Goal: Task Accomplishment & Management: Use online tool/utility

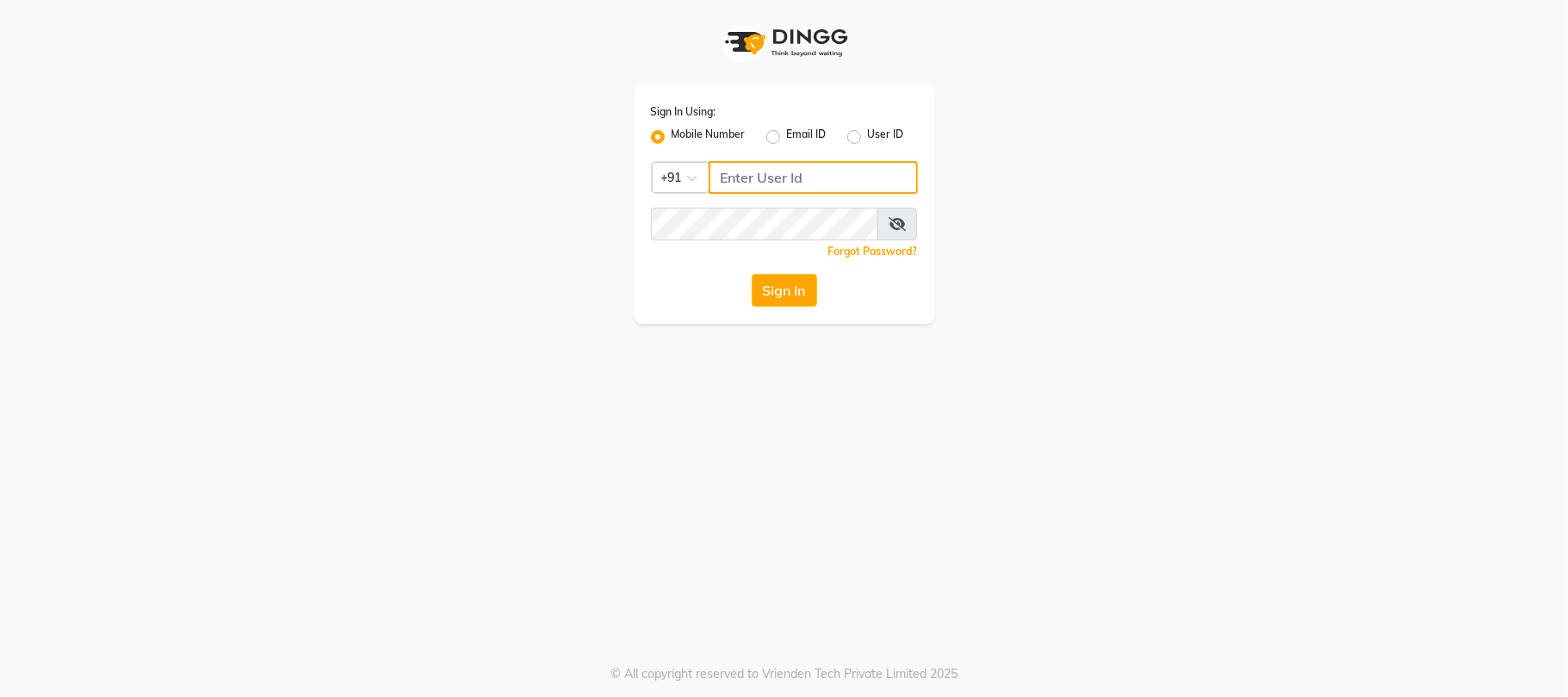
click at [766, 183] on input "Username" at bounding box center [813, 178] width 209 height 33
type input "9881786099"
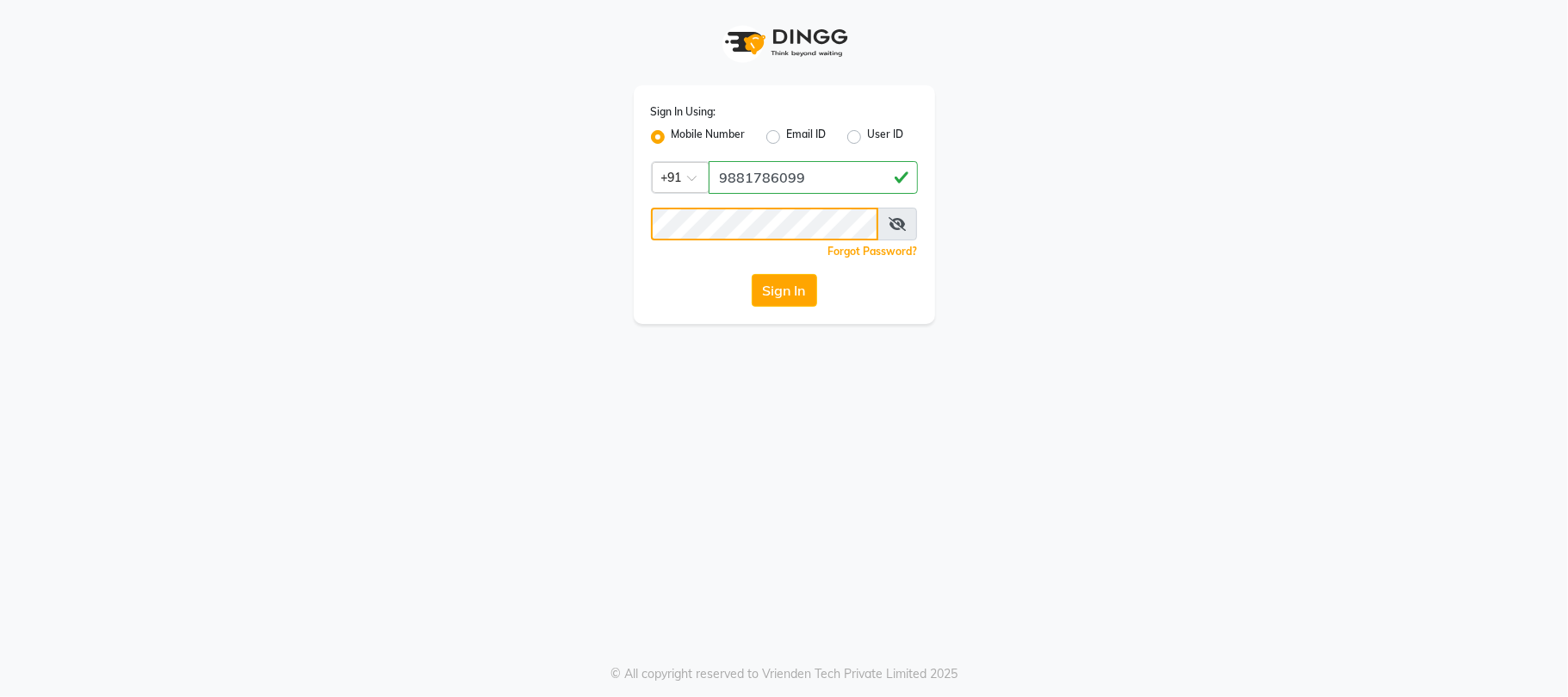
click at [752, 274] on button "Sign In" at bounding box center [784, 290] width 65 height 33
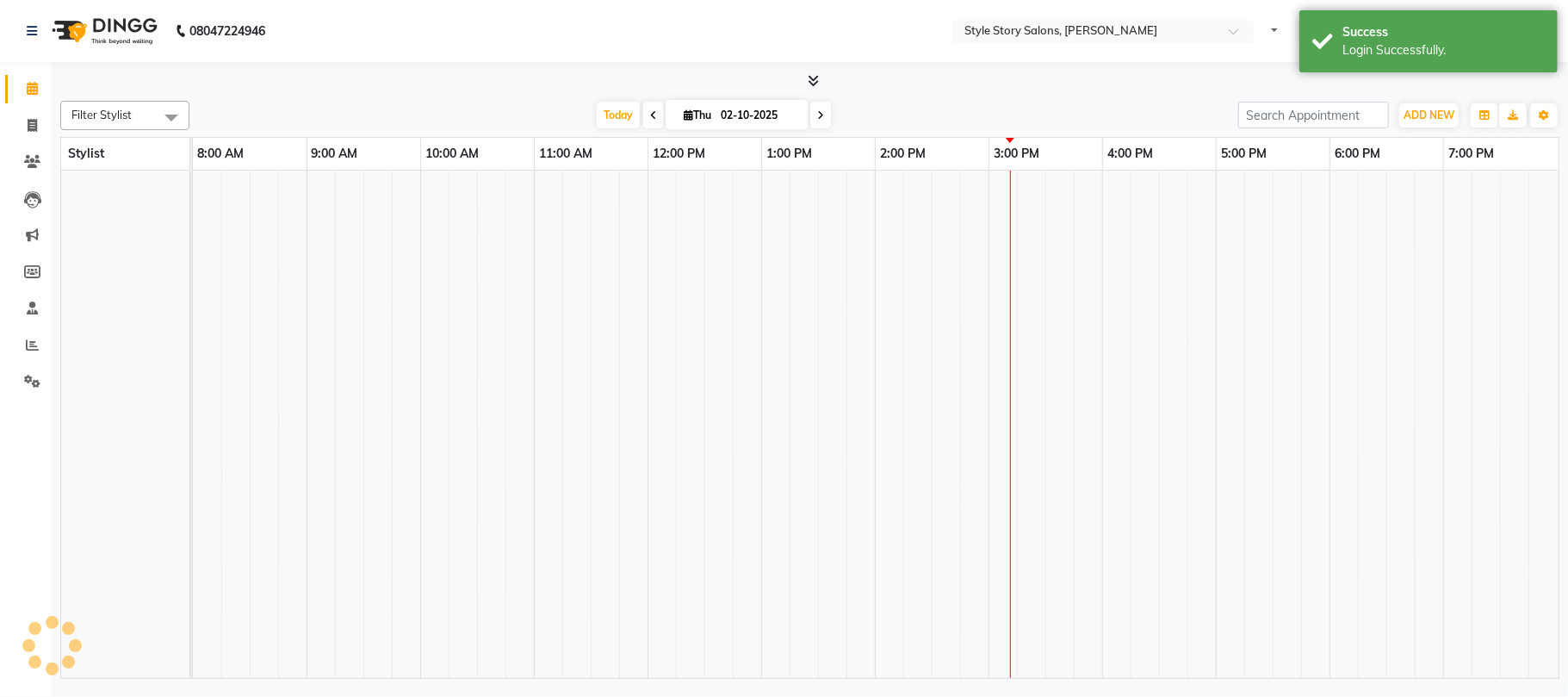
select select "en"
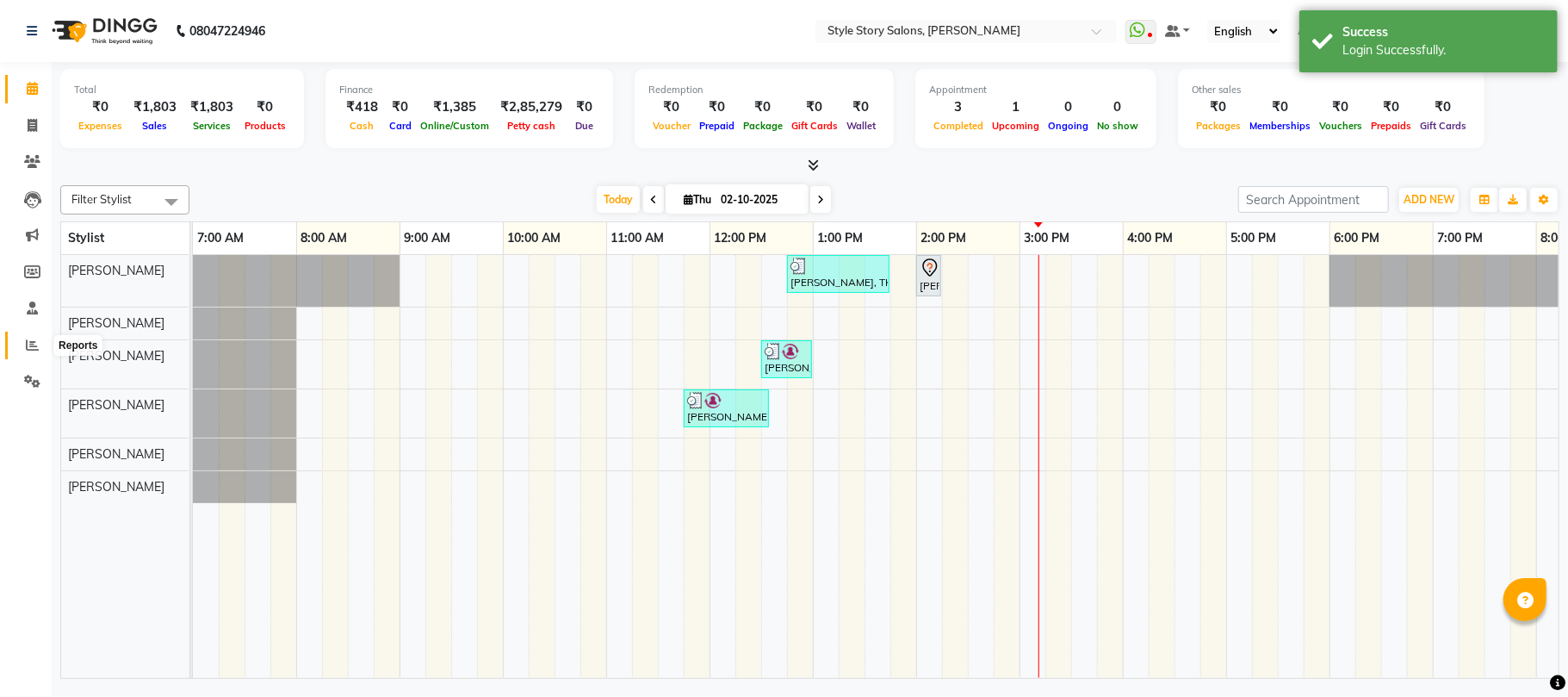
click at [24, 351] on span at bounding box center [32, 345] width 30 height 19
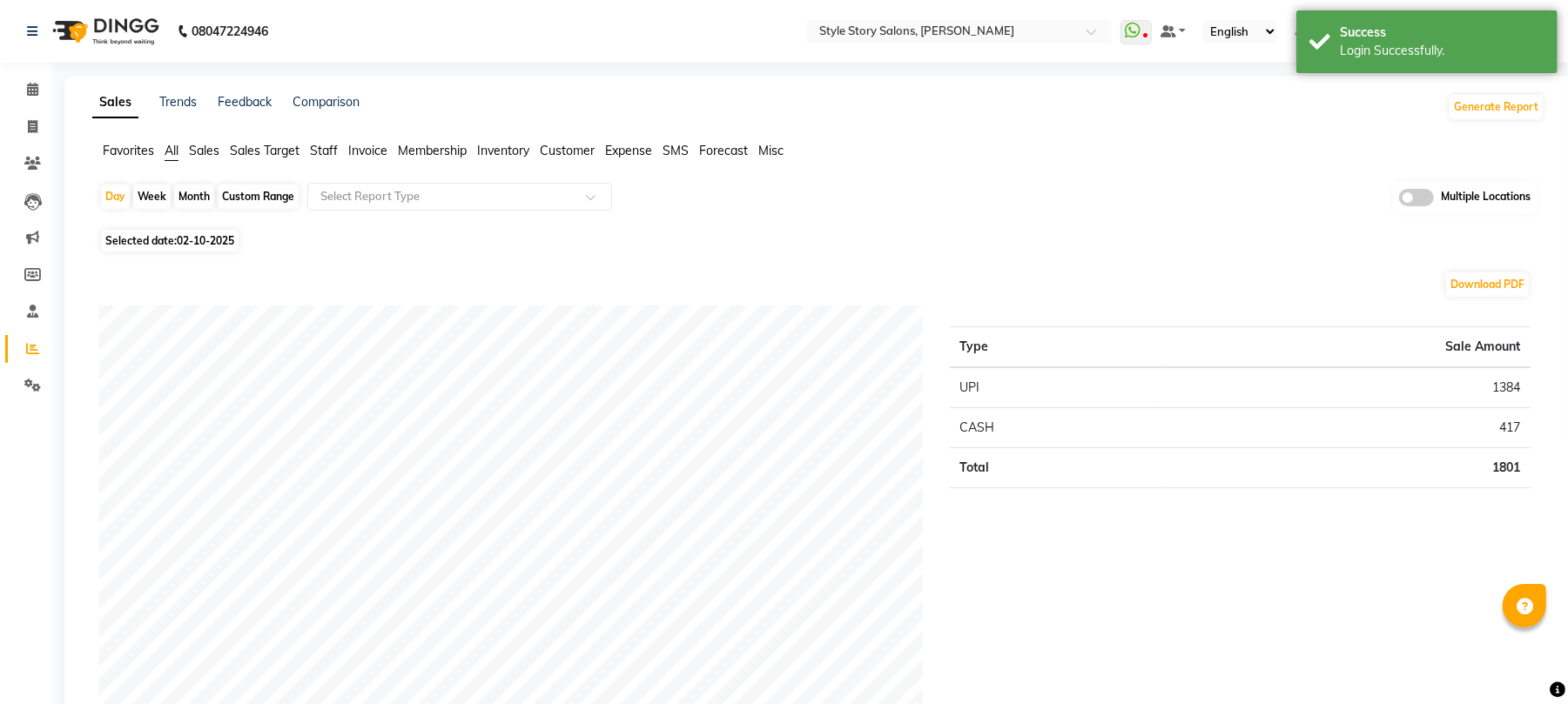
click at [108, 36] on img at bounding box center [104, 31] width 119 height 48
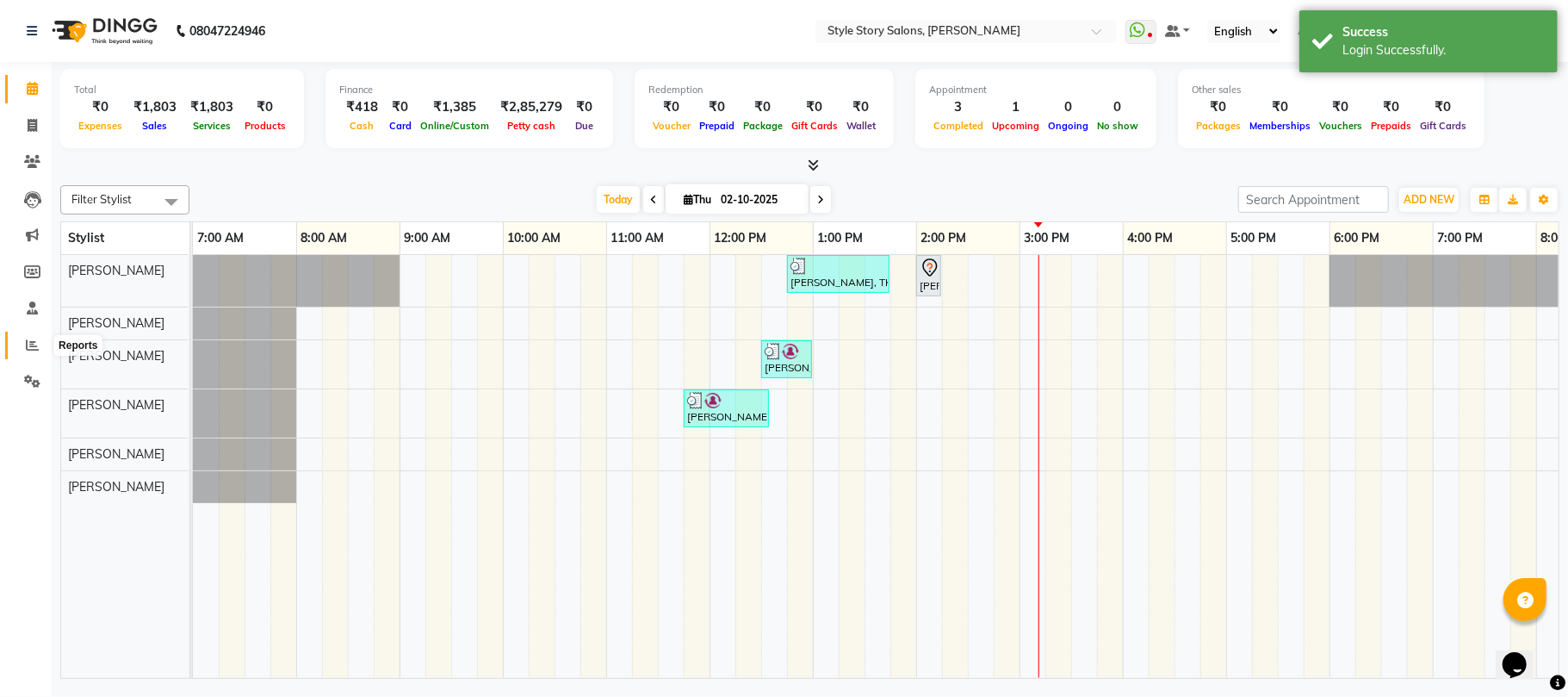
click at [31, 345] on icon at bounding box center [32, 345] width 13 height 13
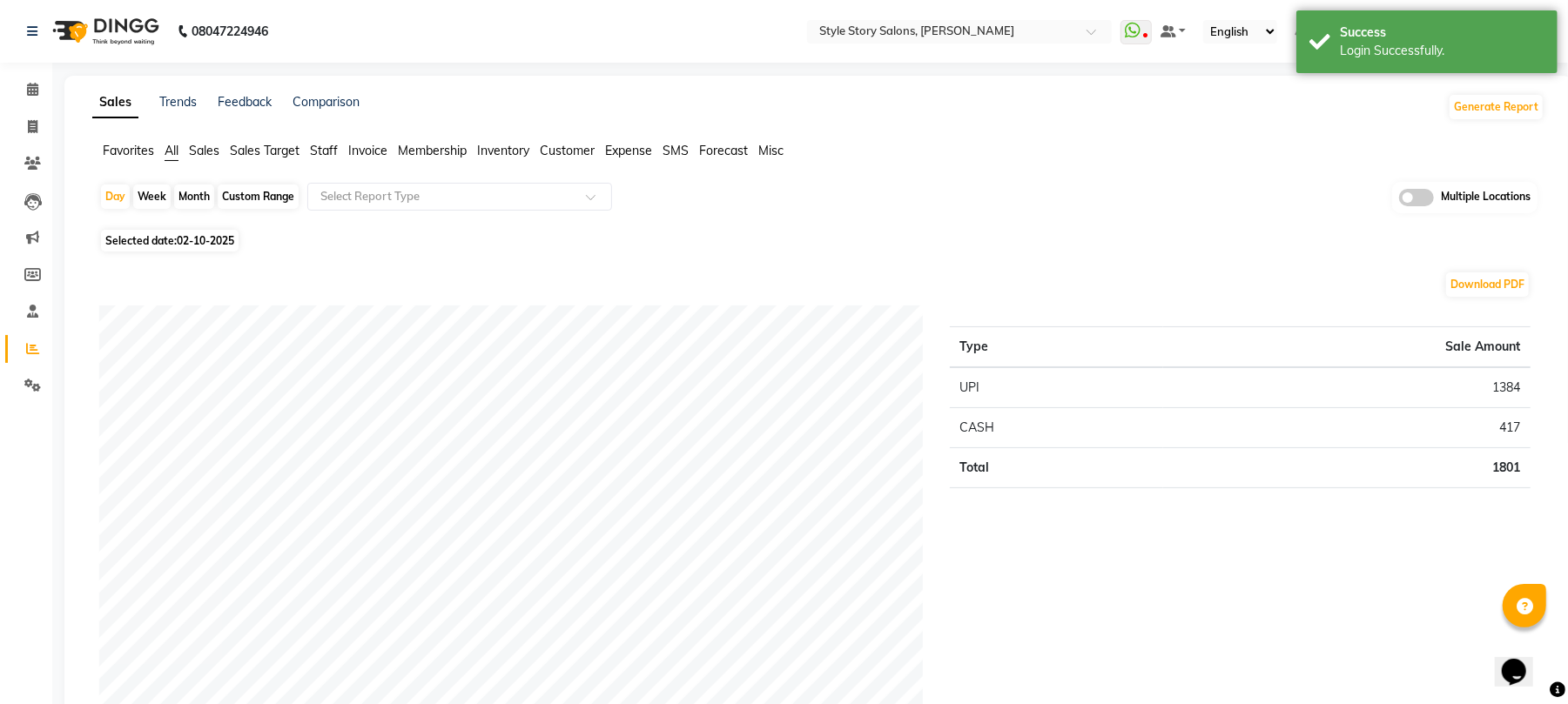
click at [319, 154] on span "Staff" at bounding box center [324, 150] width 28 height 16
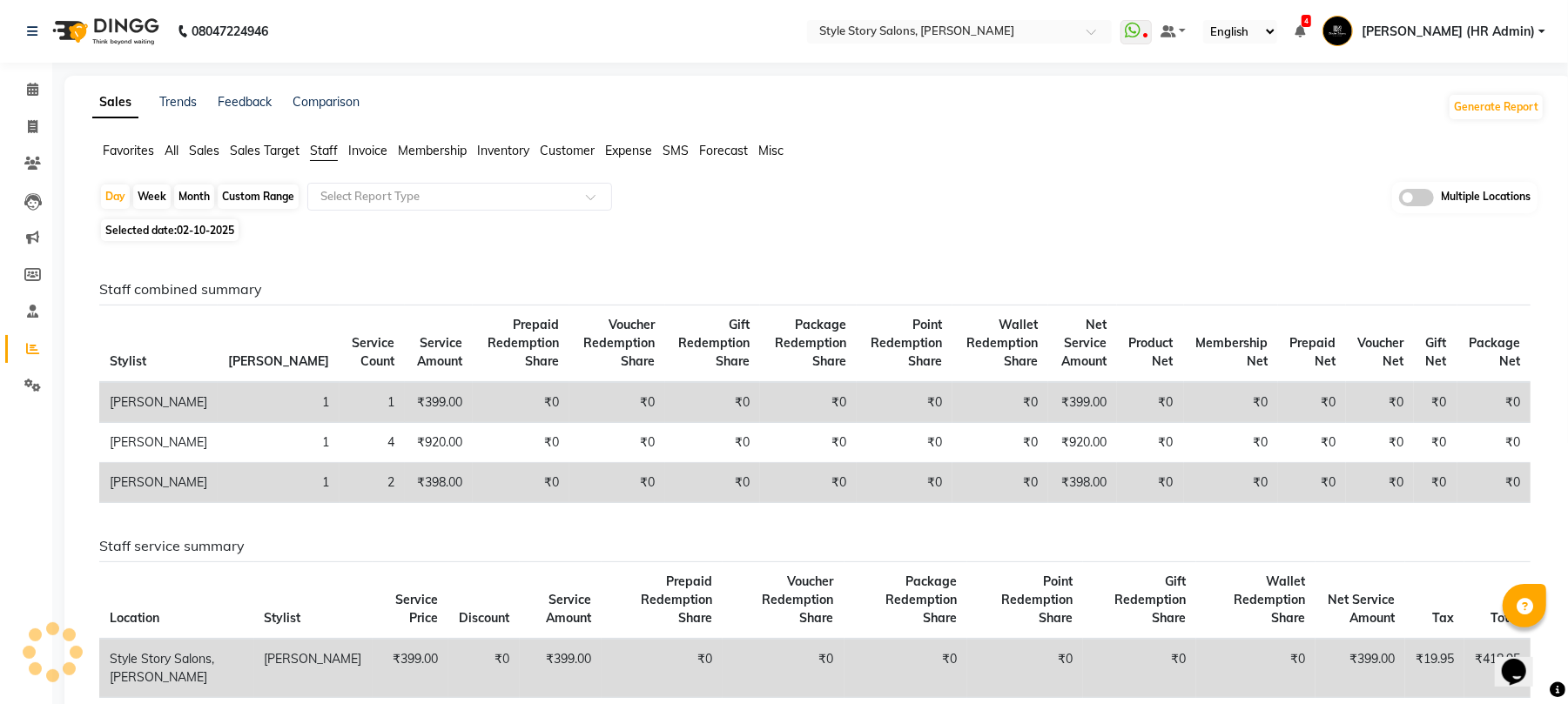
click at [206, 228] on span "02-10-2025" at bounding box center [206, 230] width 58 height 13
select select "10"
select select "2025"
click at [213, 227] on span "02-10-2025" at bounding box center [206, 230] width 58 height 13
select select "10"
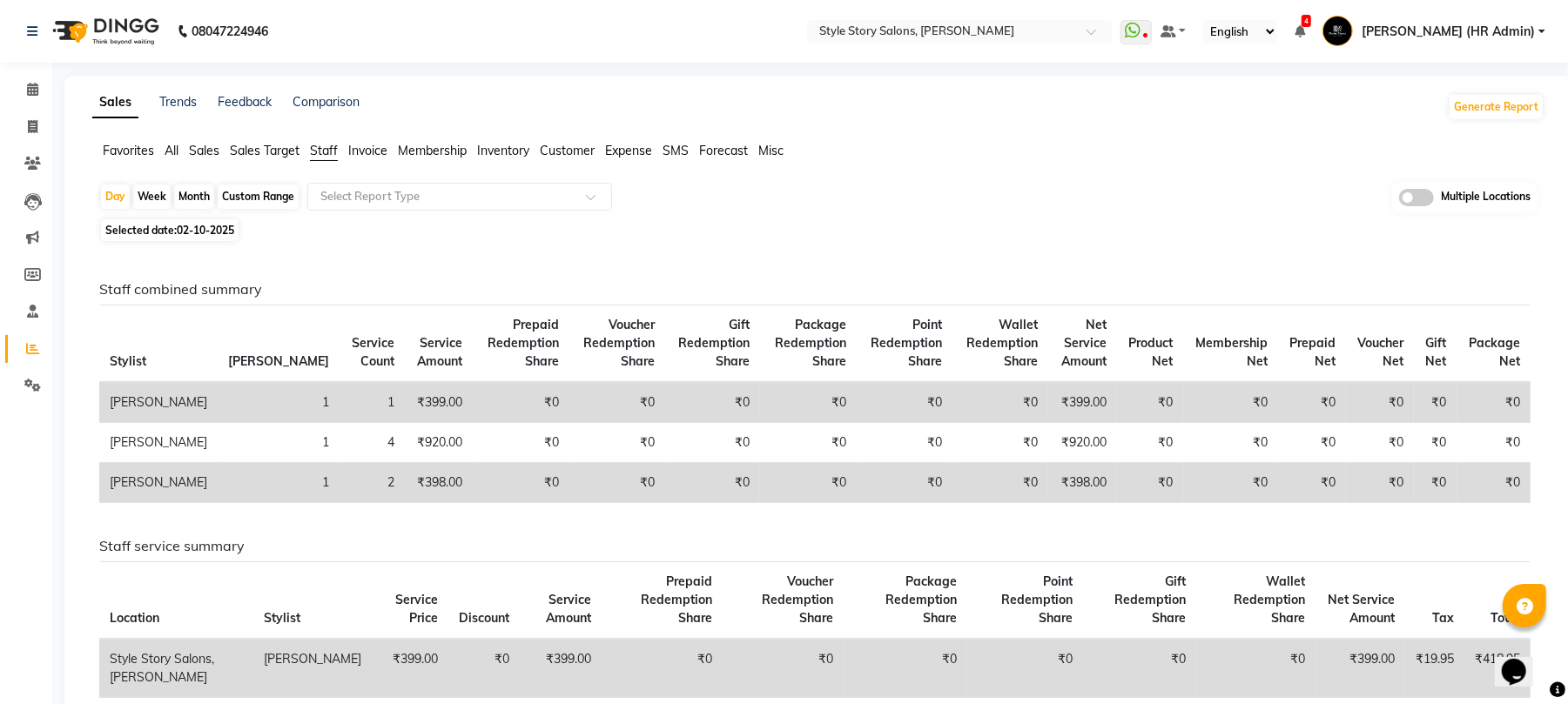
select select "2025"
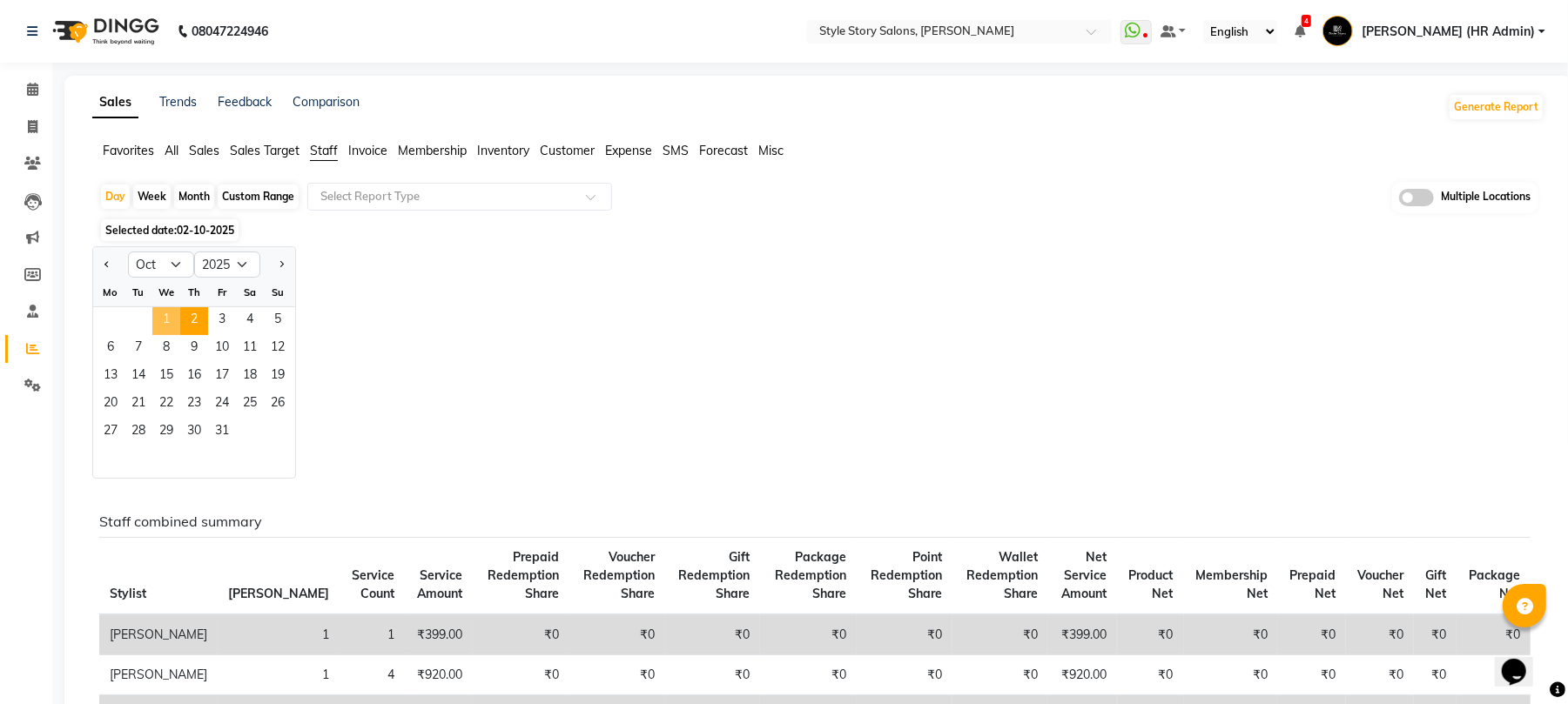
click at [166, 317] on span "1" at bounding box center [167, 321] width 28 height 28
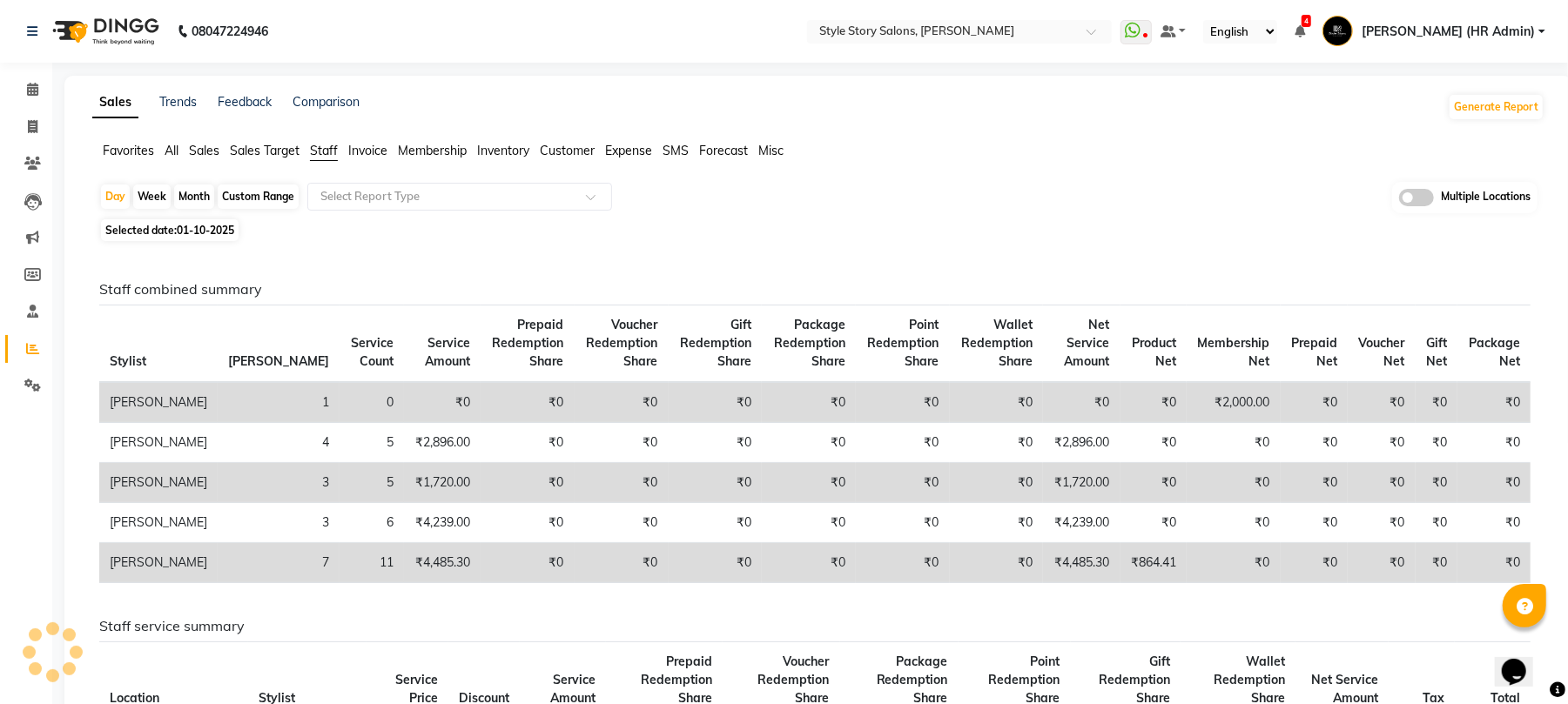
click at [373, 196] on input "text" at bounding box center [442, 196] width 251 height 18
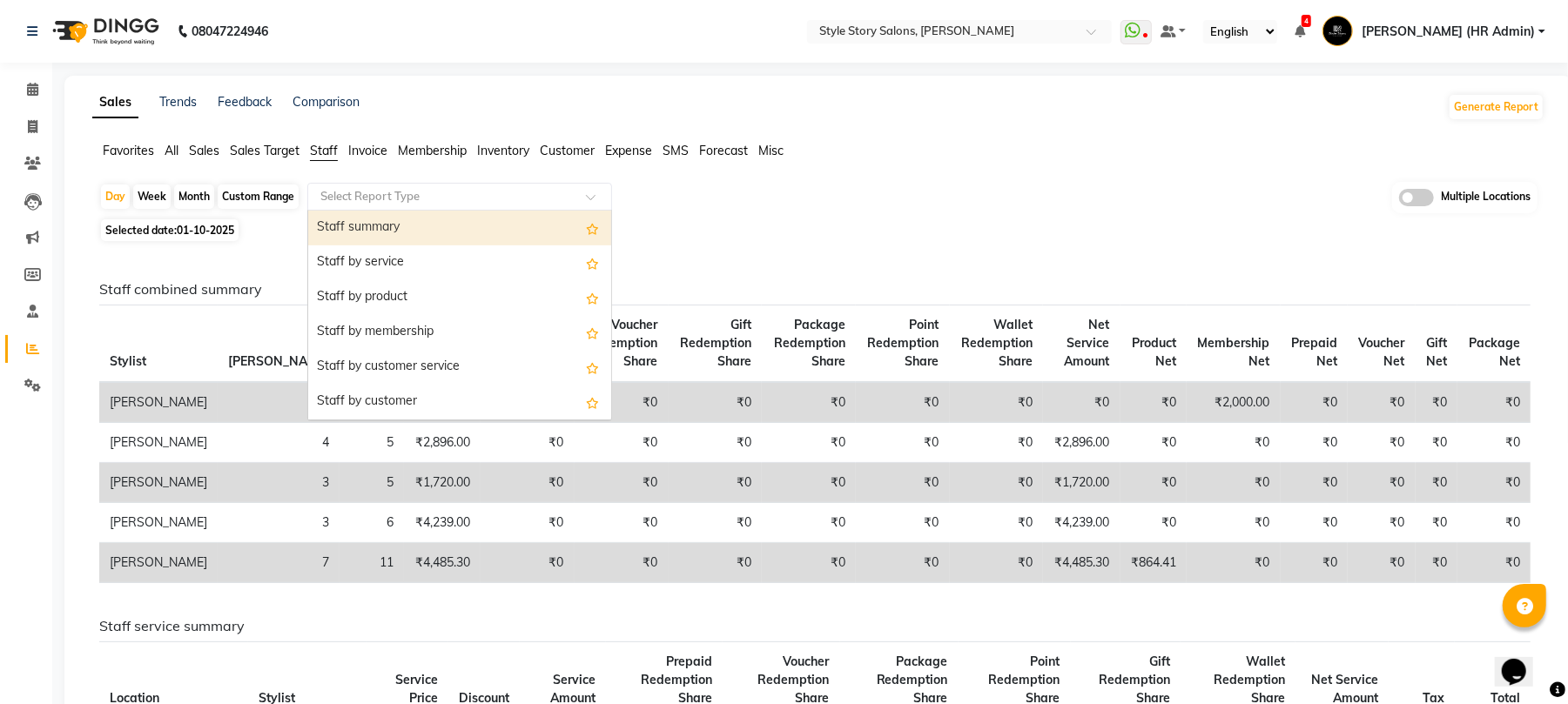
click at [376, 228] on div "Staff summary" at bounding box center [459, 227] width 303 height 34
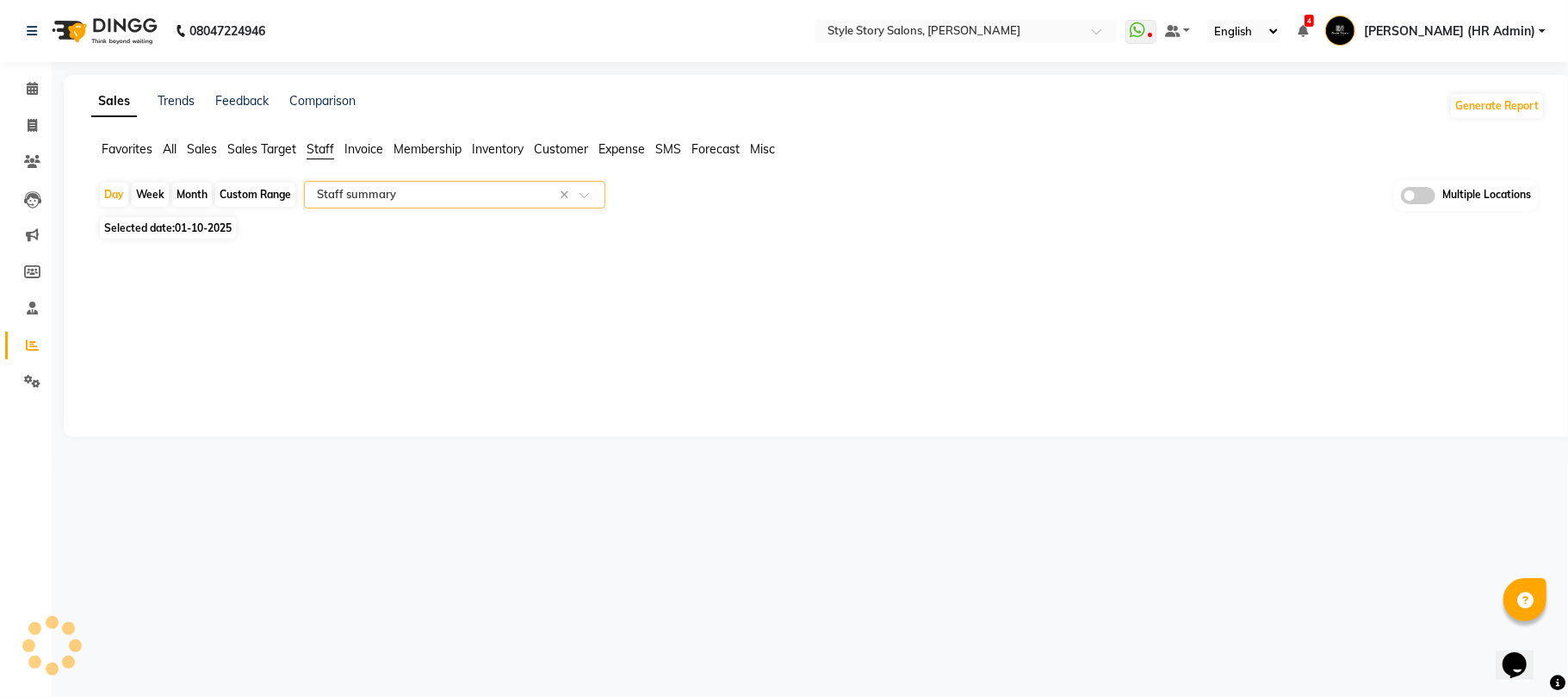
select select "full_report"
select select "csv"
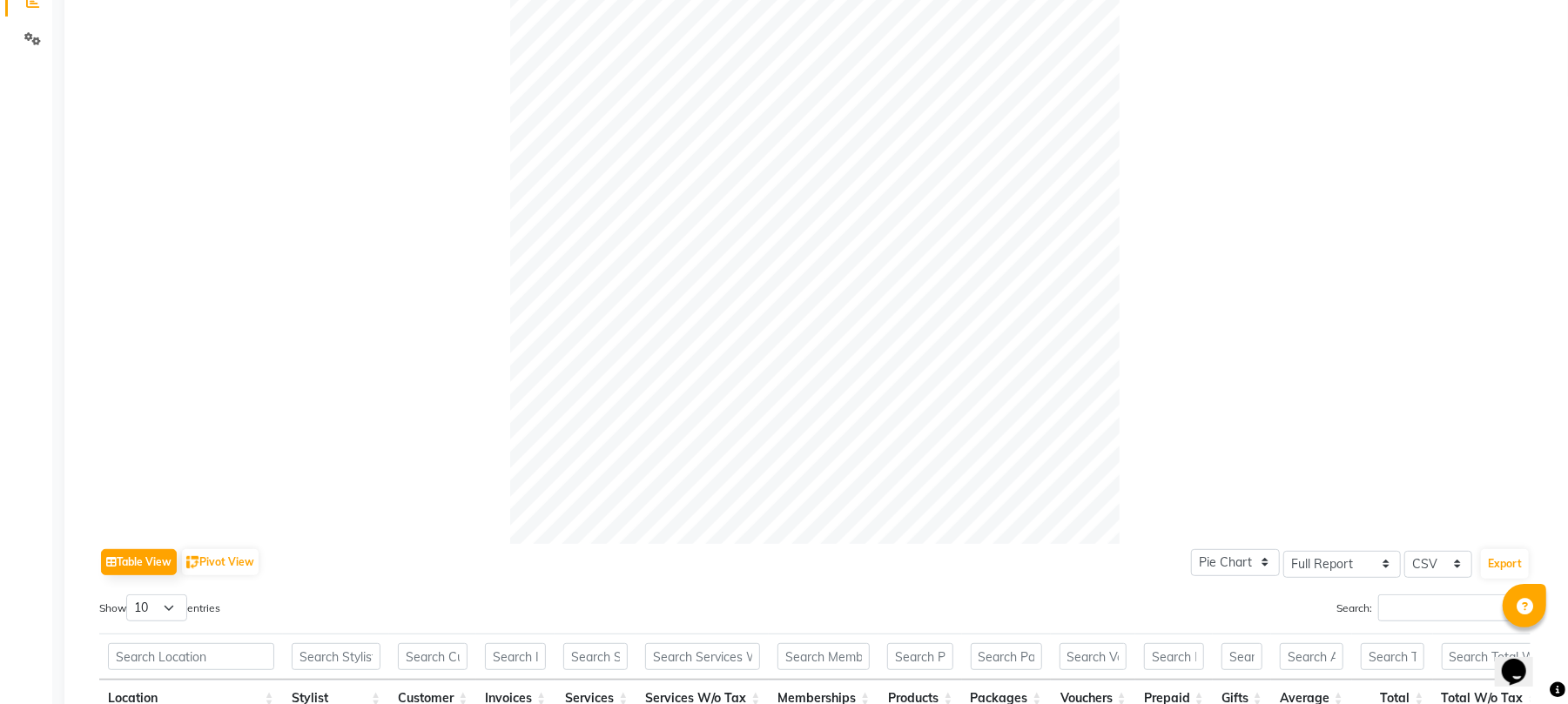
scroll to position [348, 0]
type input "/"
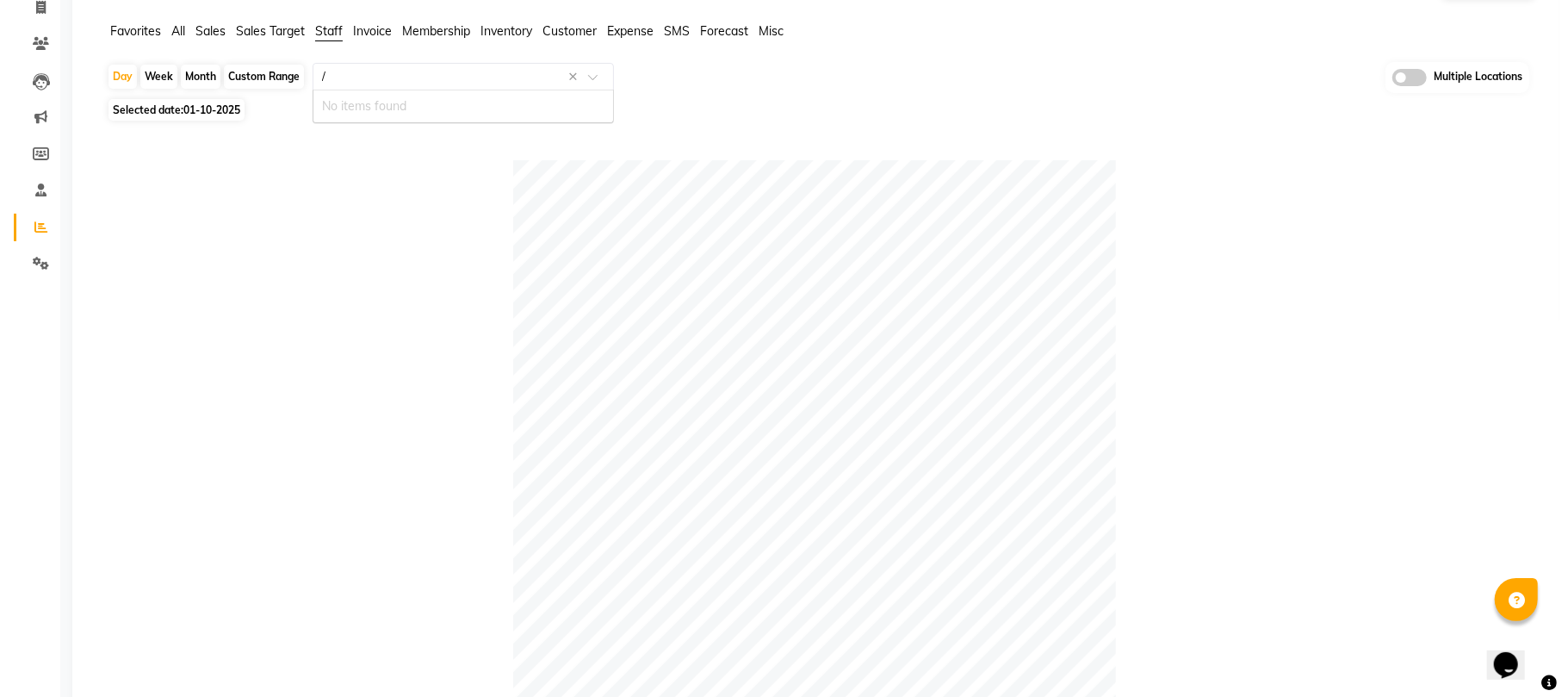
scroll to position [0, 0]
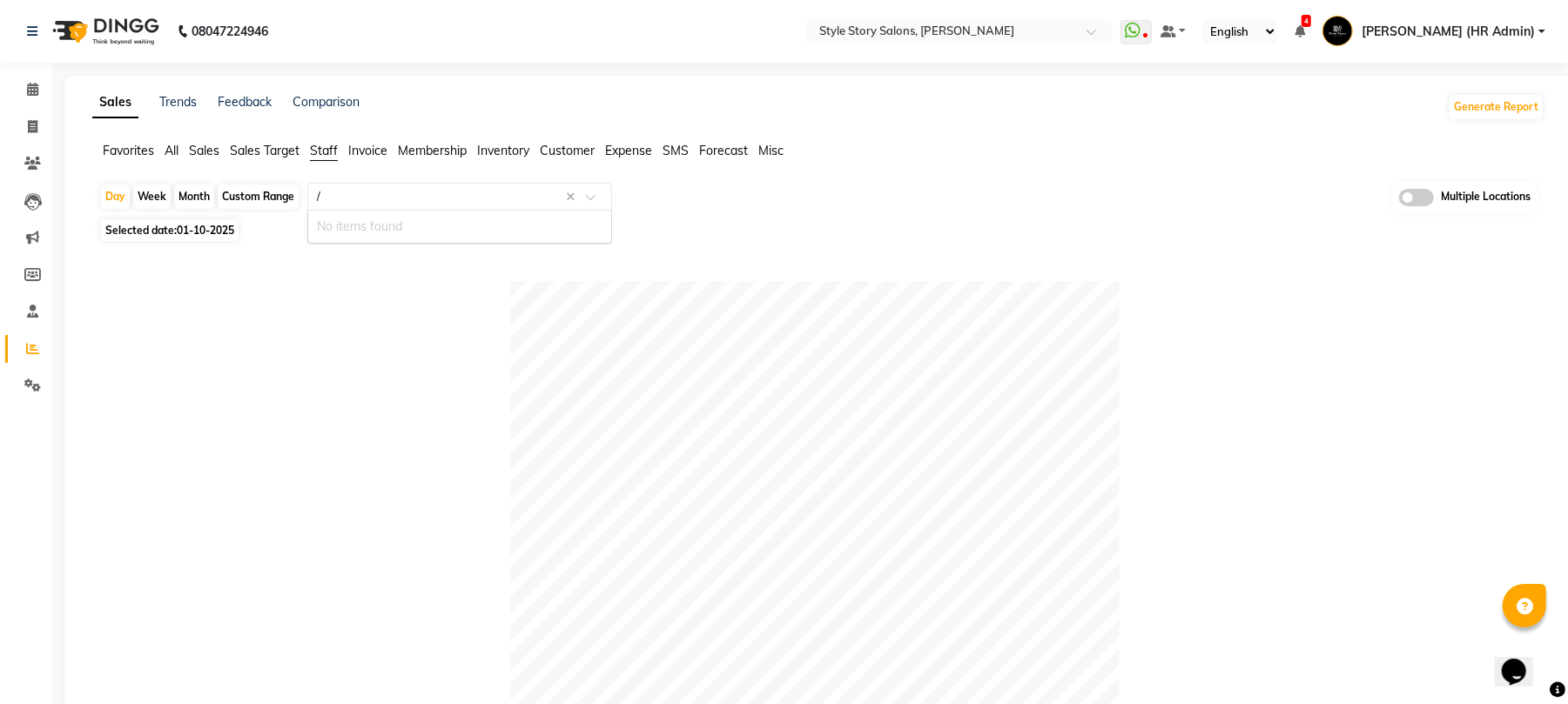
drag, startPoint x: 407, startPoint y: 188, endPoint x: 393, endPoint y: 192, distance: 14.6
click at [393, 192] on input "/" at bounding box center [442, 196] width 251 height 18
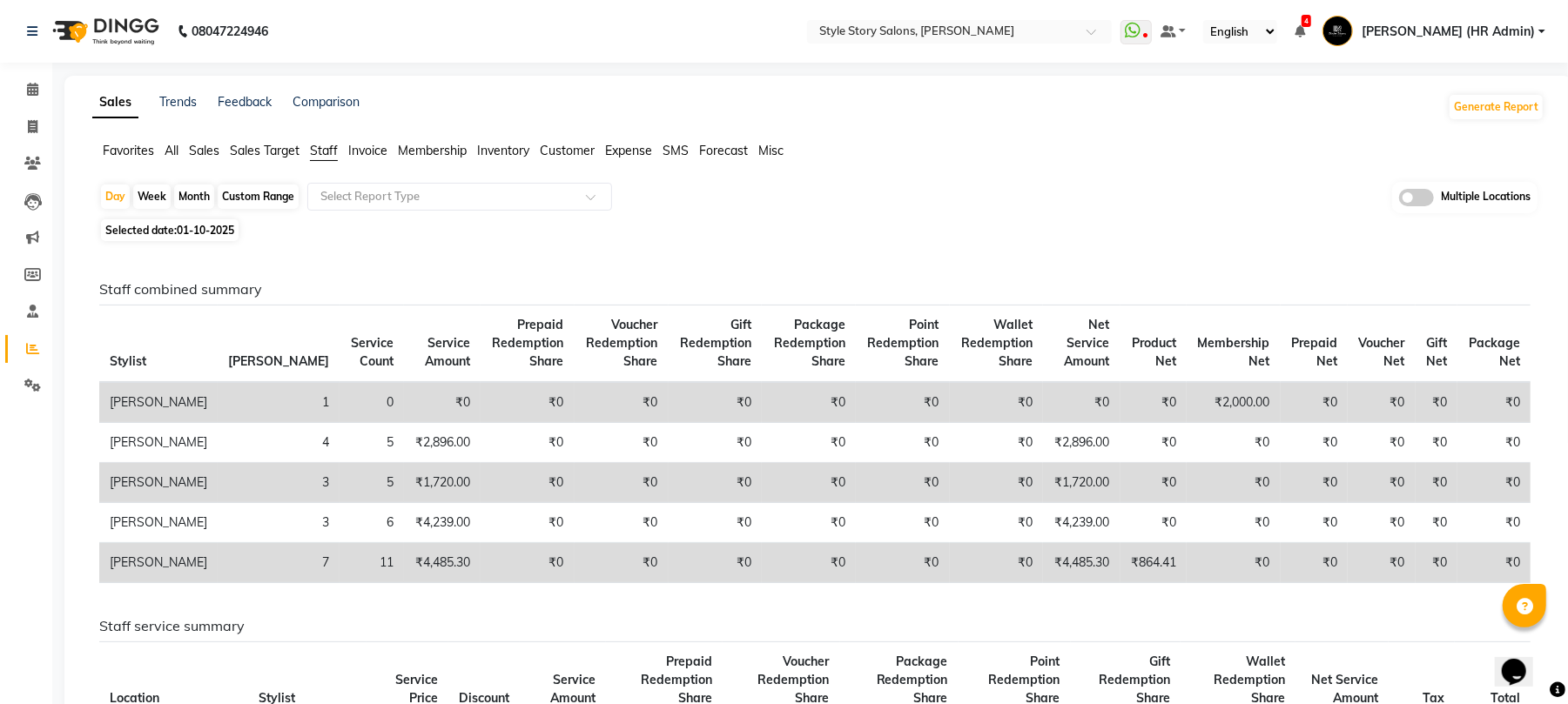
click at [122, 29] on img at bounding box center [104, 31] width 119 height 48
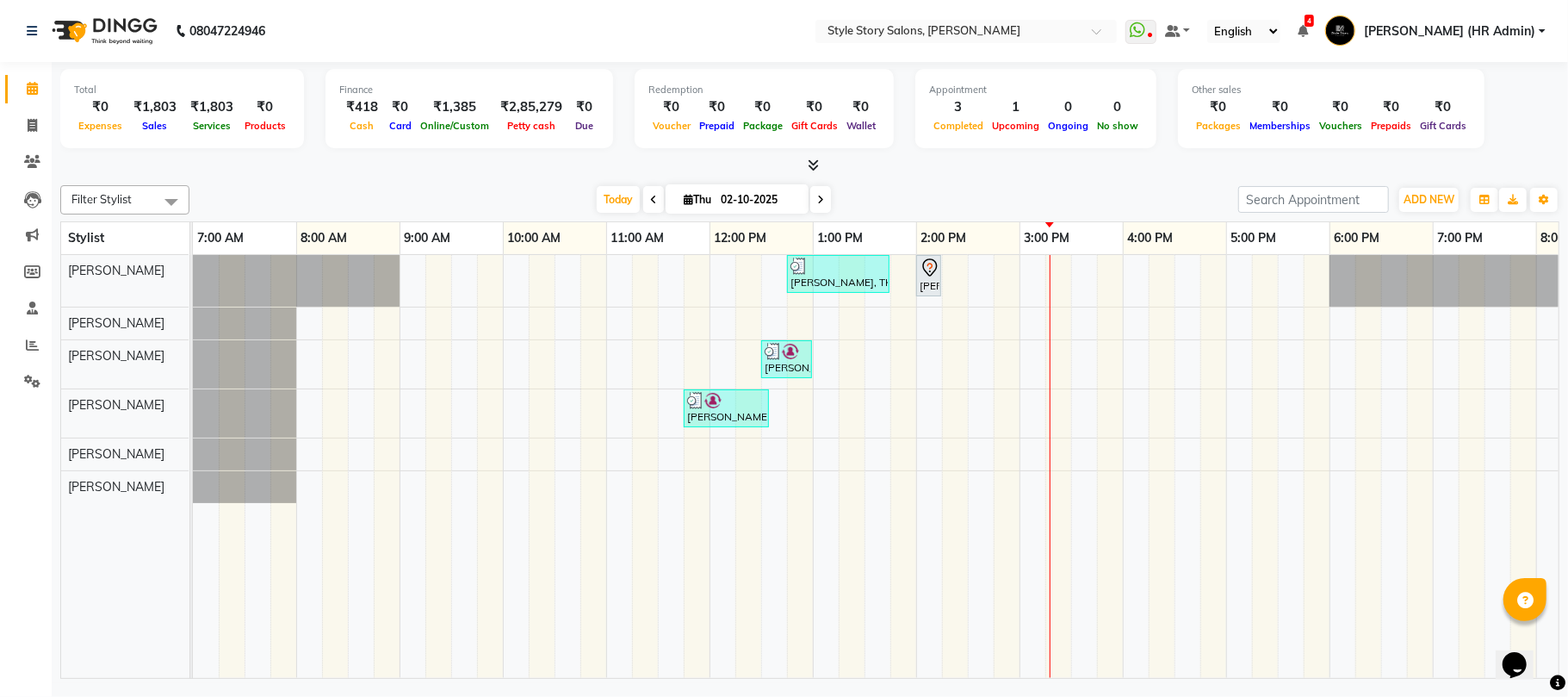
click at [650, 197] on icon at bounding box center [653, 199] width 6 height 10
type input "01-10-2025"
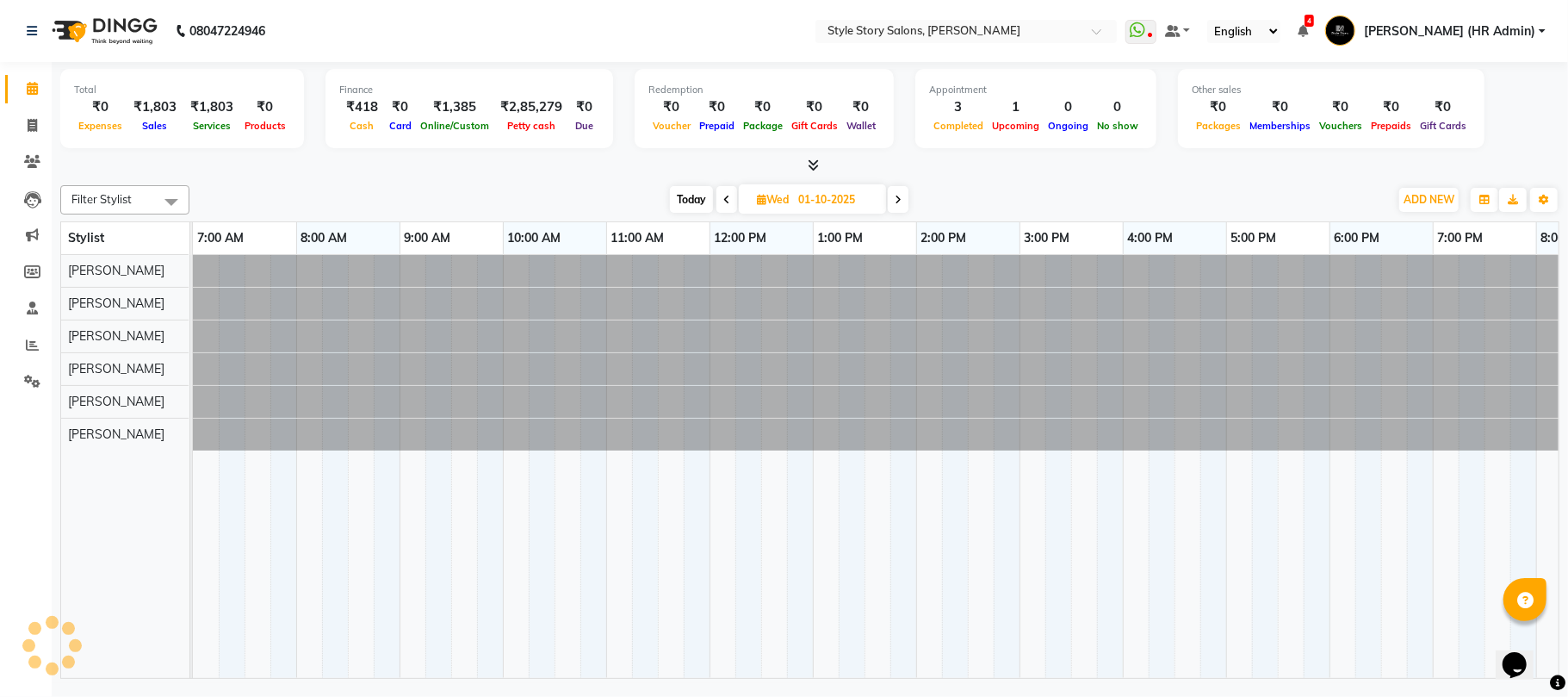
scroll to position [0, 288]
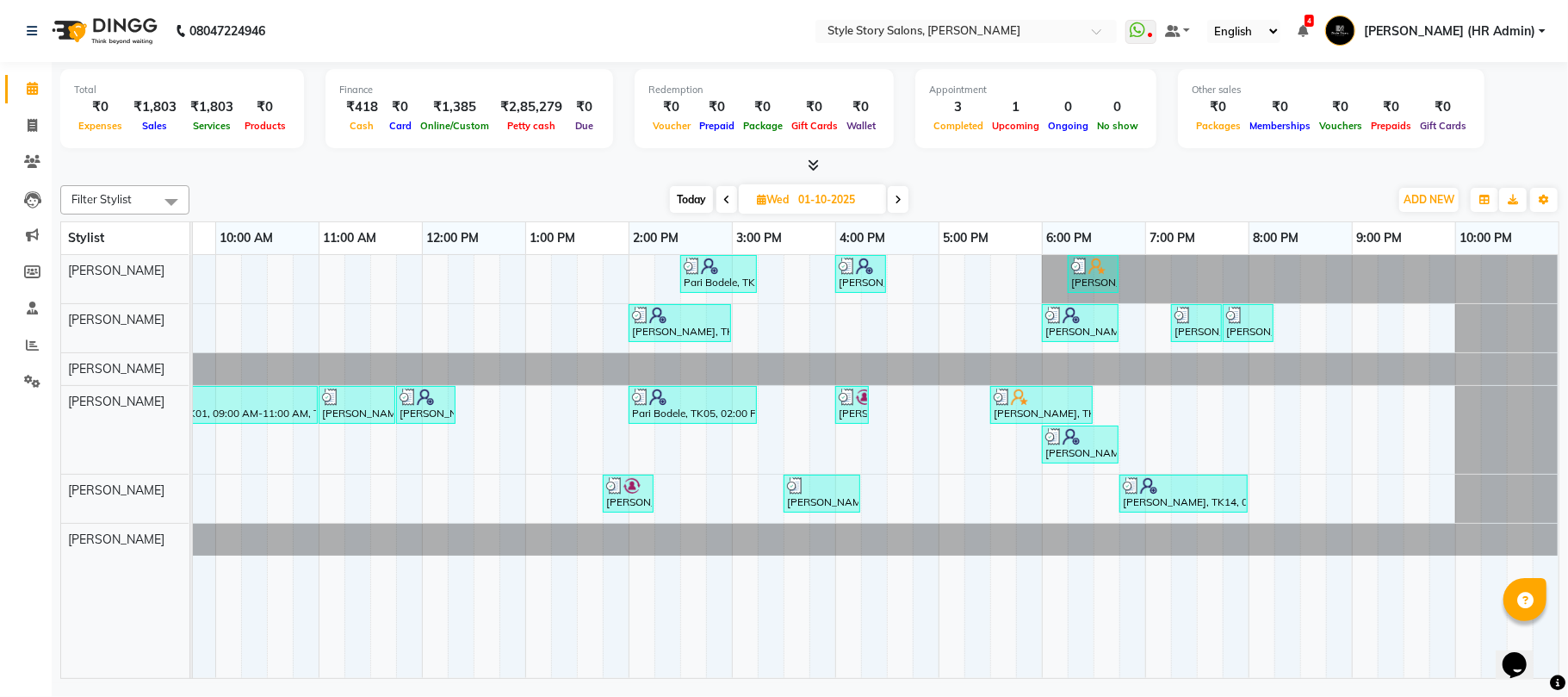
drag, startPoint x: 794, startPoint y: 659, endPoint x: 766, endPoint y: 669, distance: 29.7
click at [762, 670] on div "Pari Bodele, TK05, 02:30 PM-03:15 PM, Gel Nail Polish Application (₹500) [PERSO…" at bounding box center [876, 467] width 1366 height 423
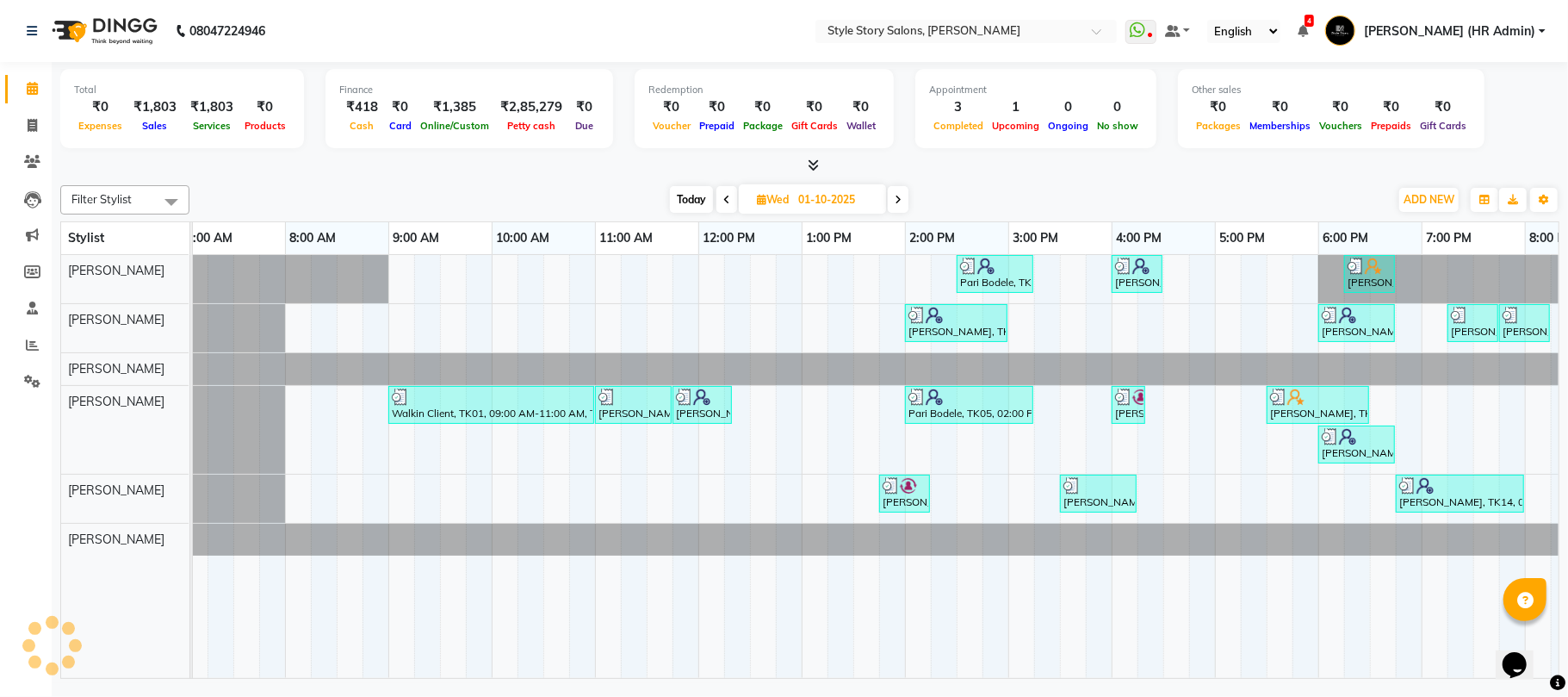
scroll to position [0, 0]
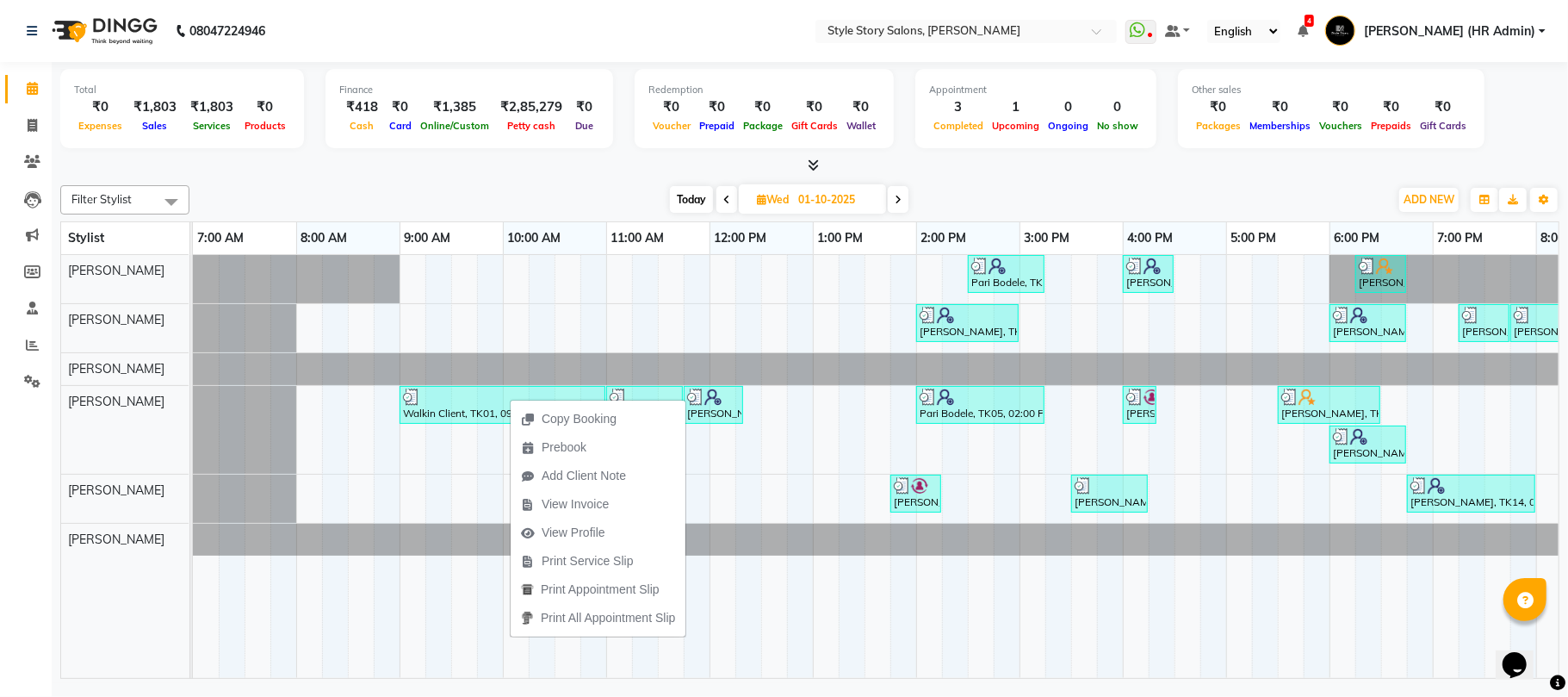
click at [501, 164] on div at bounding box center [809, 166] width 1500 height 18
